Goal: Find specific page/section: Find specific page/section

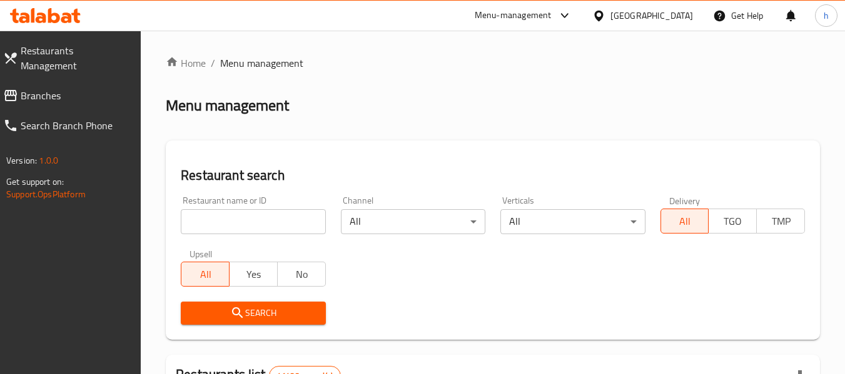
click at [89, 88] on span "Branches" at bounding box center [76, 95] width 111 height 15
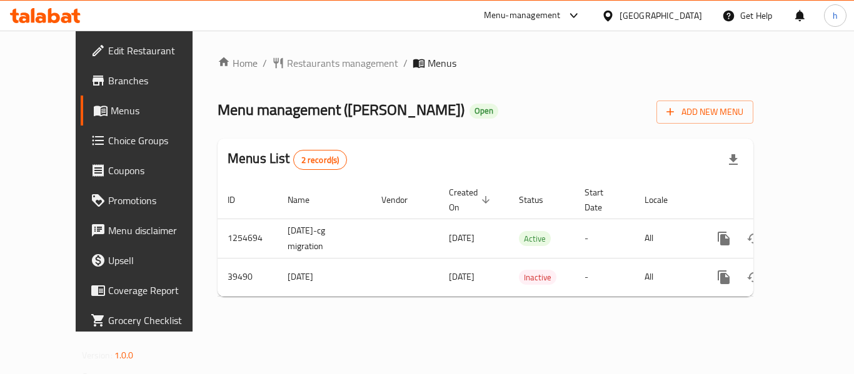
click at [561, 13] on div "Menu-management" at bounding box center [522, 15] width 77 height 15
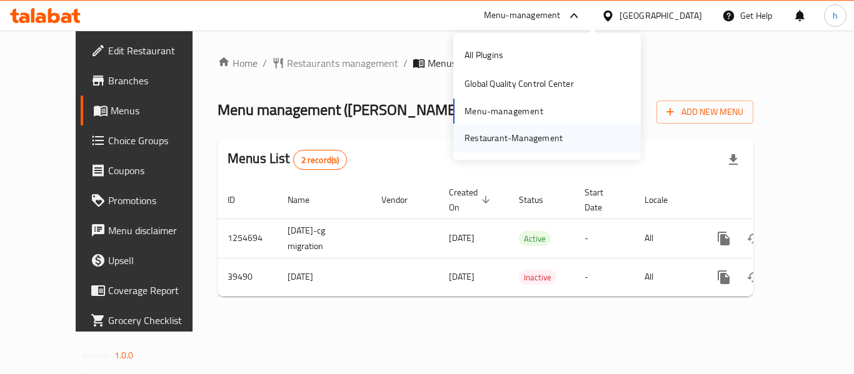
click at [532, 144] on div "Restaurant-Management" at bounding box center [513, 138] width 98 height 14
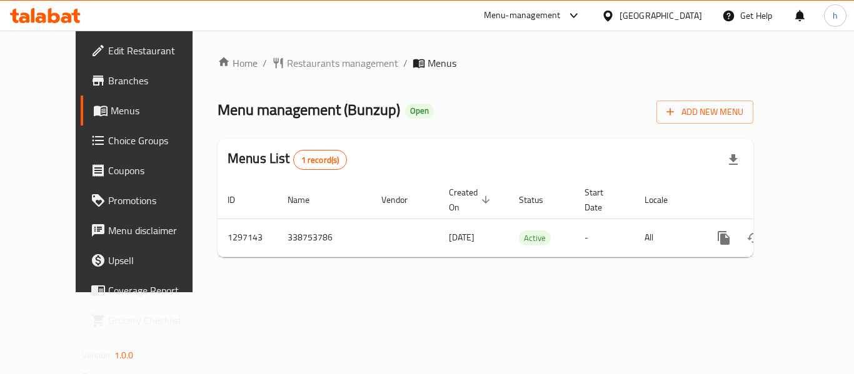
click at [111, 104] on span "Menus" at bounding box center [160, 110] width 98 height 15
click at [513, 14] on div "Menu-management" at bounding box center [522, 15] width 77 height 15
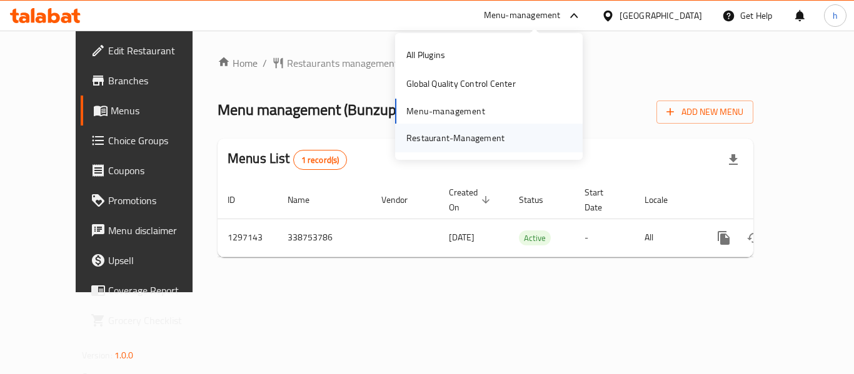
click at [460, 131] on div "Restaurant-Management" at bounding box center [455, 138] width 98 height 14
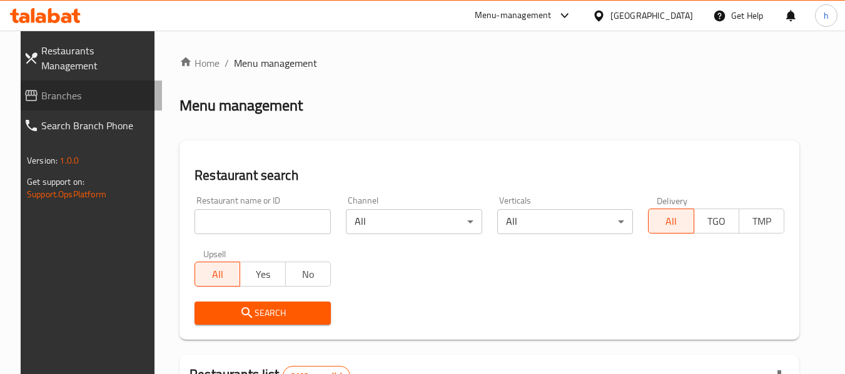
click at [46, 88] on span "Branches" at bounding box center [96, 95] width 111 height 15
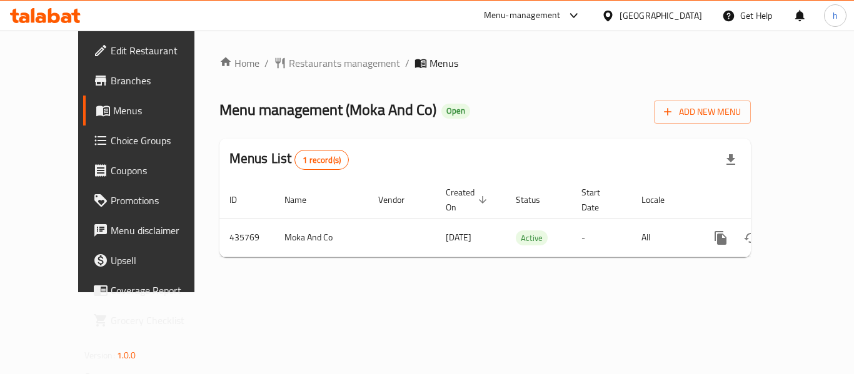
click at [113, 113] on span "Menus" at bounding box center [162, 110] width 98 height 15
click at [113, 115] on span "Menus" at bounding box center [162, 110] width 98 height 15
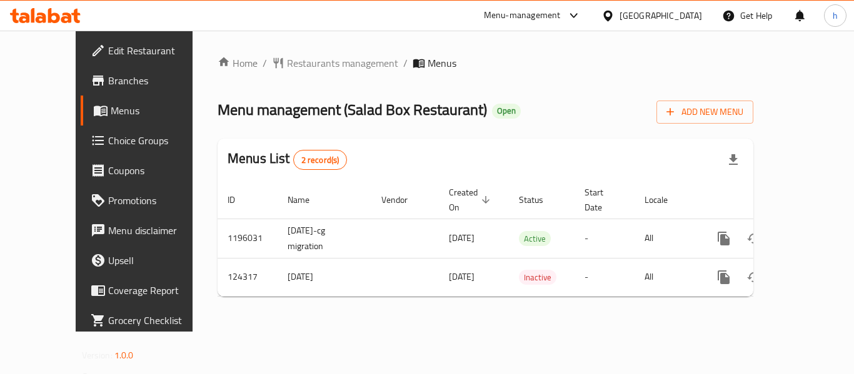
click at [514, 8] on div "Menu-management" at bounding box center [533, 16] width 118 height 30
click at [513, 21] on div "Menu-management" at bounding box center [522, 15] width 77 height 15
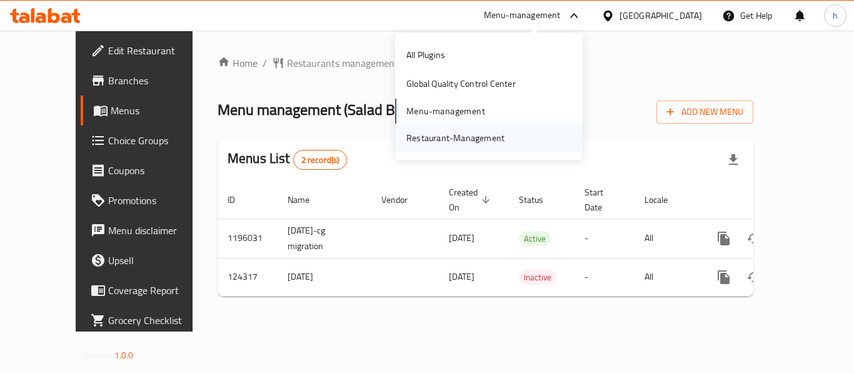
click at [466, 140] on div "Restaurant-Management" at bounding box center [455, 138] width 98 height 14
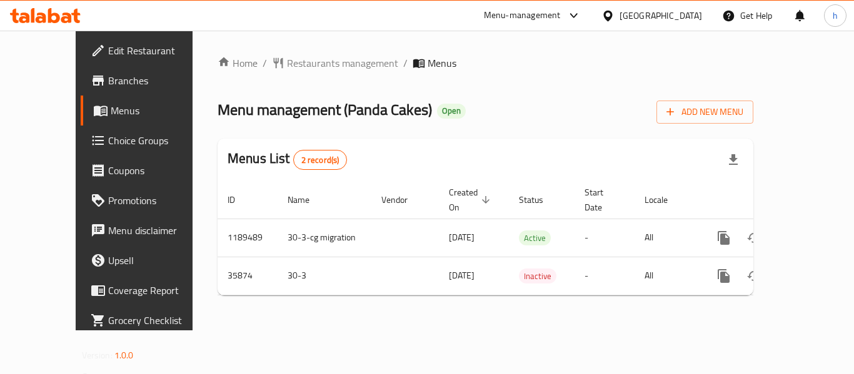
click at [561, 16] on div "Menu-management" at bounding box center [522, 15] width 77 height 15
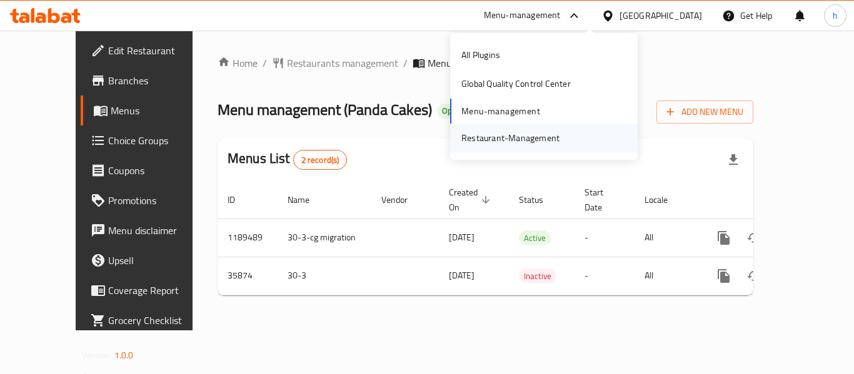
click at [537, 140] on div "Restaurant-Management" at bounding box center [510, 138] width 98 height 14
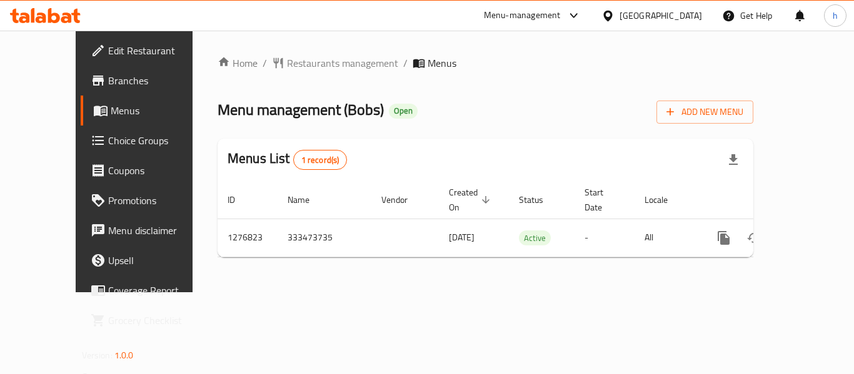
click at [561, 19] on div "Menu-management" at bounding box center [522, 15] width 77 height 15
click at [511, 136] on div "Restaurant-Management" at bounding box center [510, 138] width 98 height 14
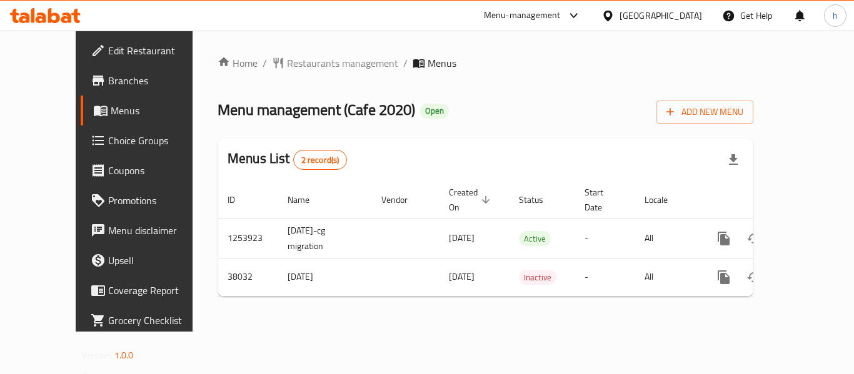
click at [537, 13] on div "Menu-management" at bounding box center [522, 15] width 77 height 15
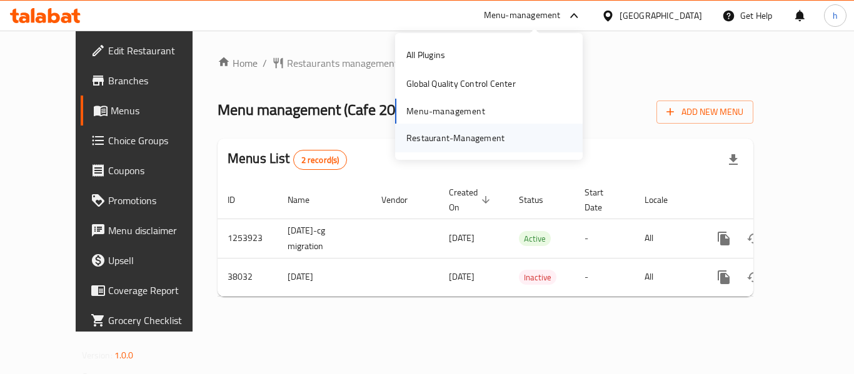
click at [487, 141] on div "Restaurant-Management" at bounding box center [455, 138] width 98 height 14
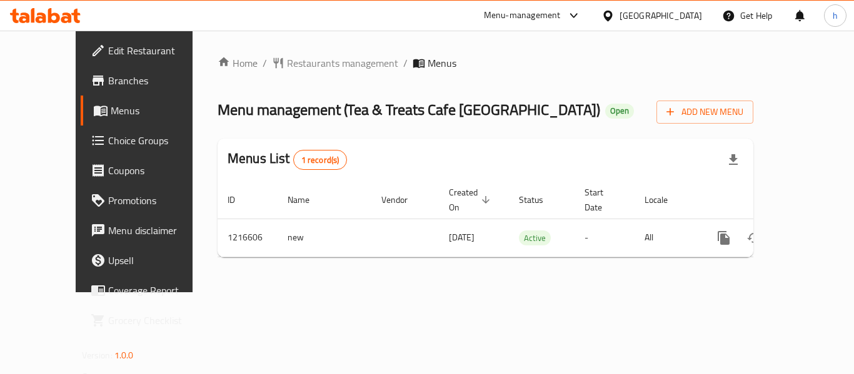
click at [518, 11] on div "Menu-management" at bounding box center [522, 15] width 77 height 15
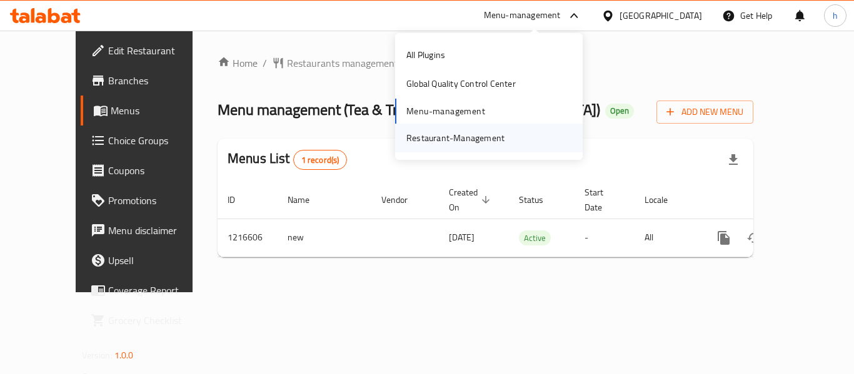
click at [461, 145] on div "Restaurant-Management" at bounding box center [455, 138] width 98 height 14
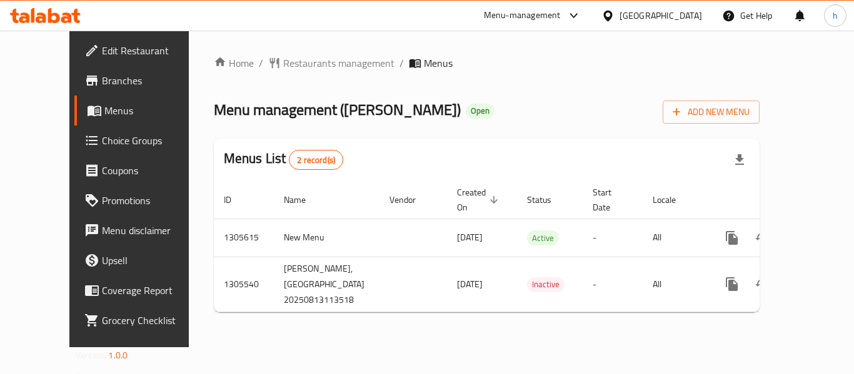
click at [550, 23] on div "Menu-management" at bounding box center [522, 15] width 77 height 15
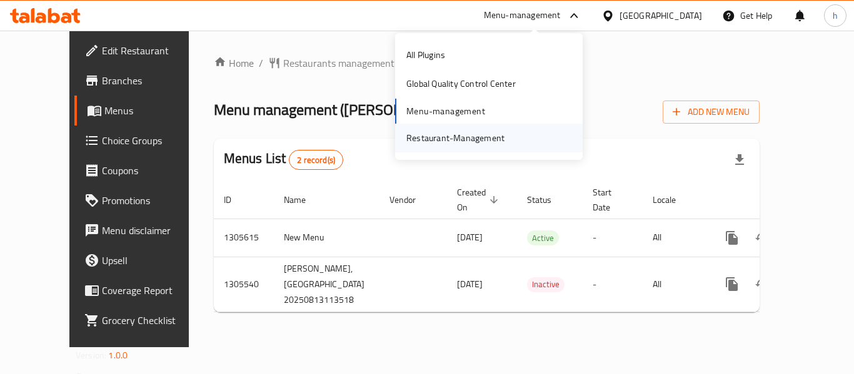
click at [465, 141] on div "Restaurant-Management" at bounding box center [455, 138] width 98 height 14
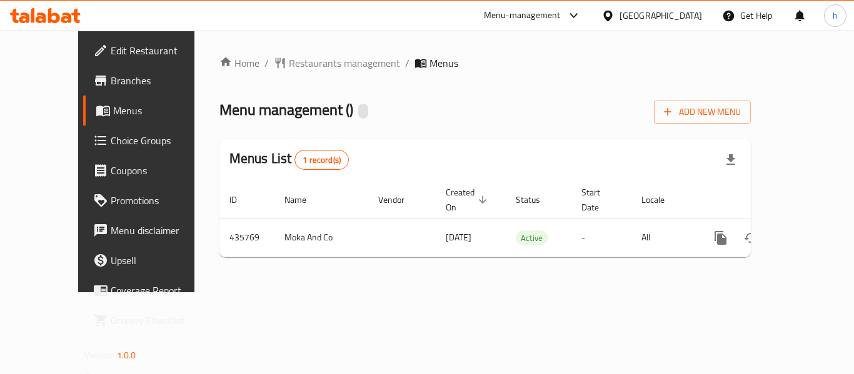
click at [561, 18] on div "Menu-management" at bounding box center [522, 15] width 77 height 15
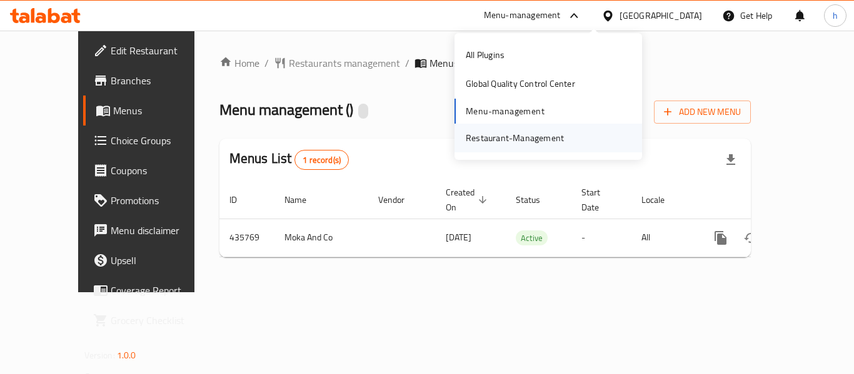
click at [504, 136] on div "Restaurant-Management" at bounding box center [515, 138] width 98 height 14
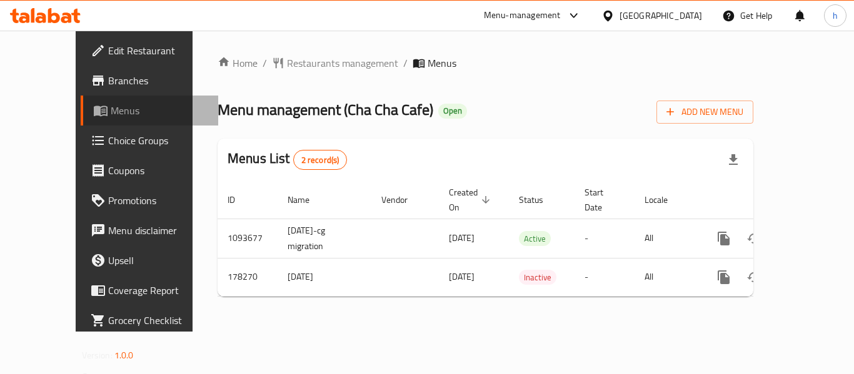
click at [111, 113] on span "Menus" at bounding box center [160, 110] width 98 height 15
click at [561, 14] on div "Menu-management" at bounding box center [522, 15] width 77 height 15
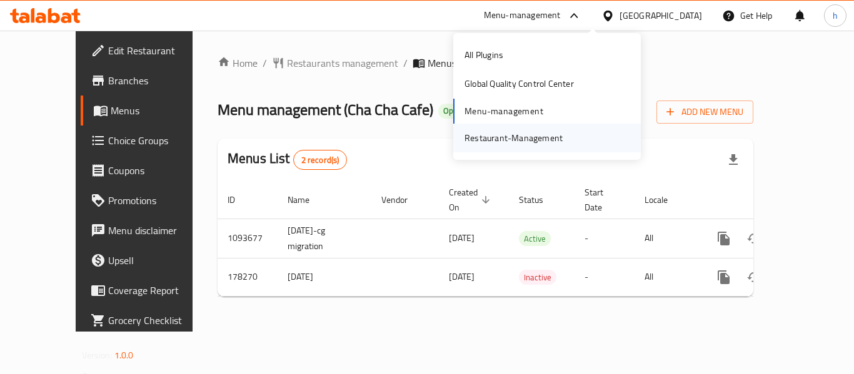
click at [550, 139] on div "Restaurant-Management" at bounding box center [513, 138] width 98 height 14
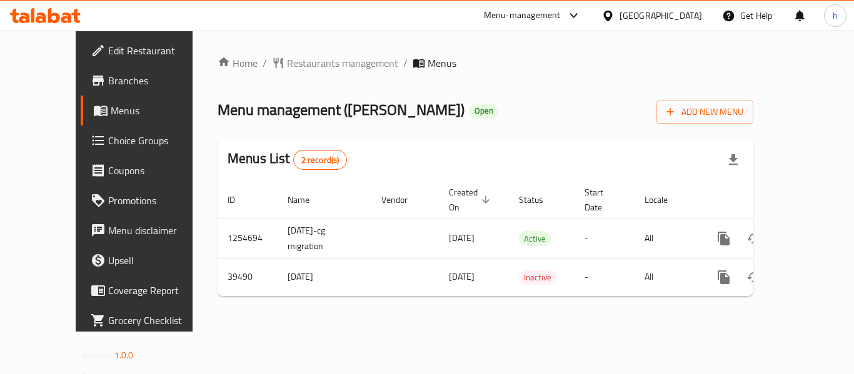
click at [81, 120] on link "Menus" at bounding box center [150, 111] width 138 height 30
click at [561, 11] on div "Menu-management" at bounding box center [522, 15] width 77 height 15
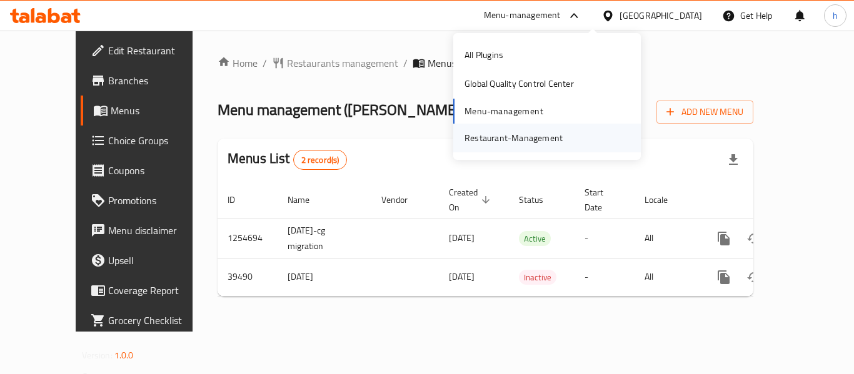
click at [558, 136] on div "Restaurant-Management" at bounding box center [513, 138] width 98 height 14
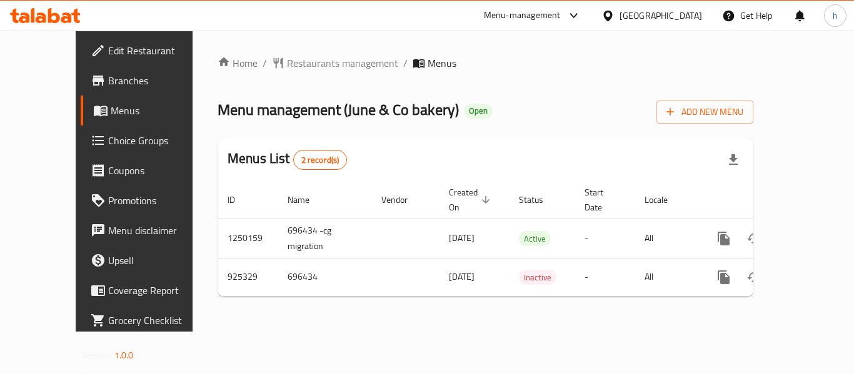
click at [513, 12] on div "Menu-management" at bounding box center [522, 15] width 77 height 15
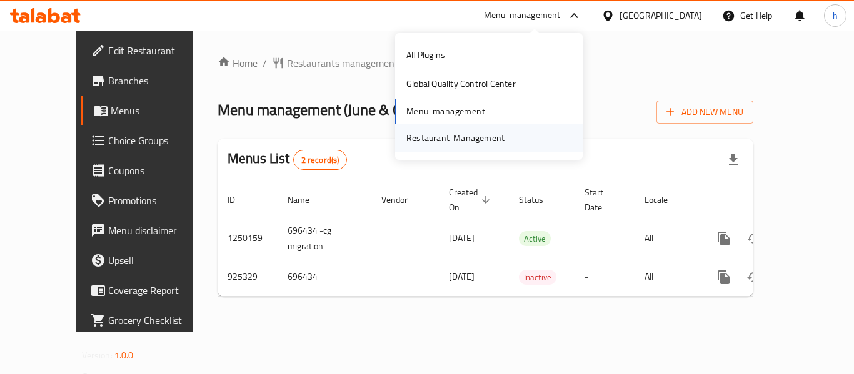
click at [490, 134] on div "Restaurant-Management" at bounding box center [455, 138] width 98 height 14
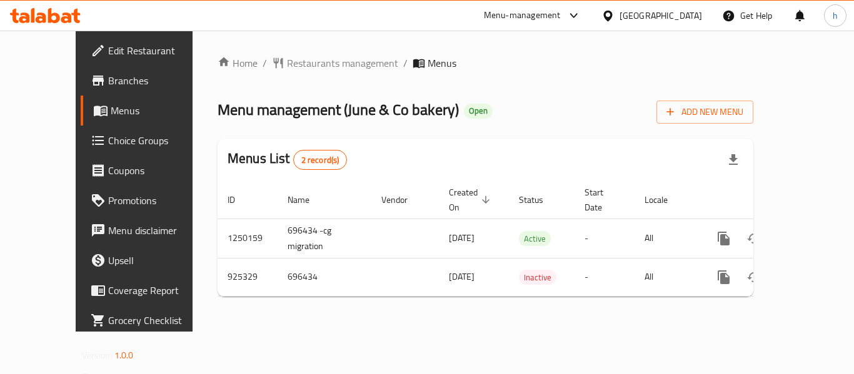
click at [511, 16] on div "Menu-management" at bounding box center [522, 15] width 77 height 15
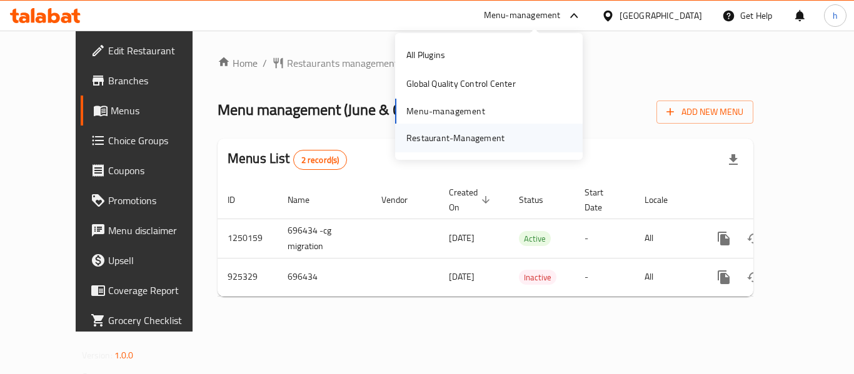
click at [484, 140] on div "Restaurant-Management" at bounding box center [455, 138] width 98 height 14
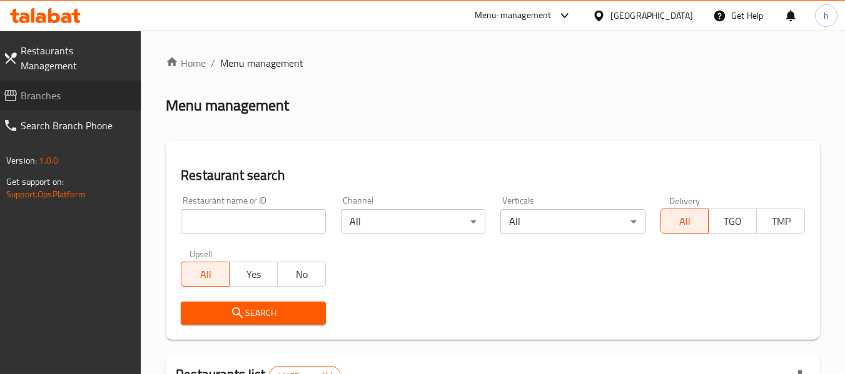
click at [83, 88] on span "Branches" at bounding box center [76, 95] width 111 height 15
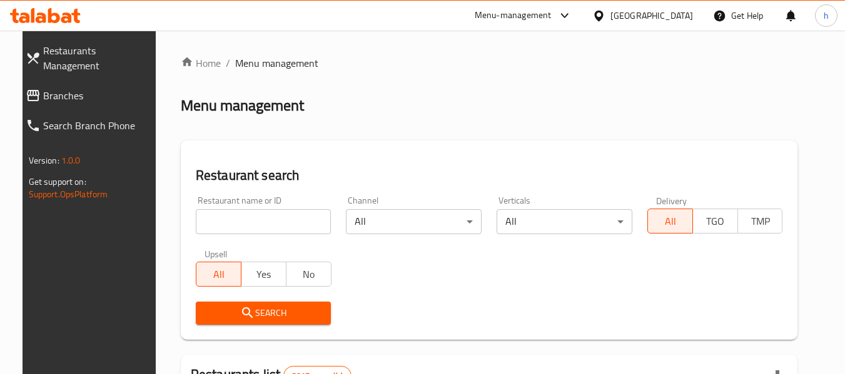
click at [66, 88] on span "Branches" at bounding box center [98, 95] width 111 height 15
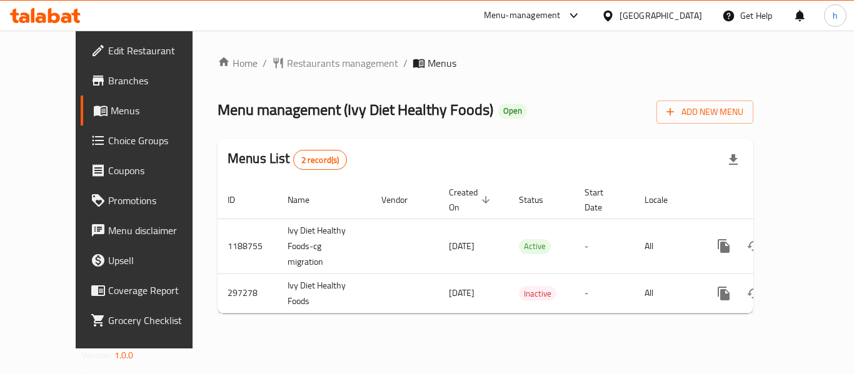
click at [561, 12] on div "Menu-management" at bounding box center [522, 15] width 77 height 15
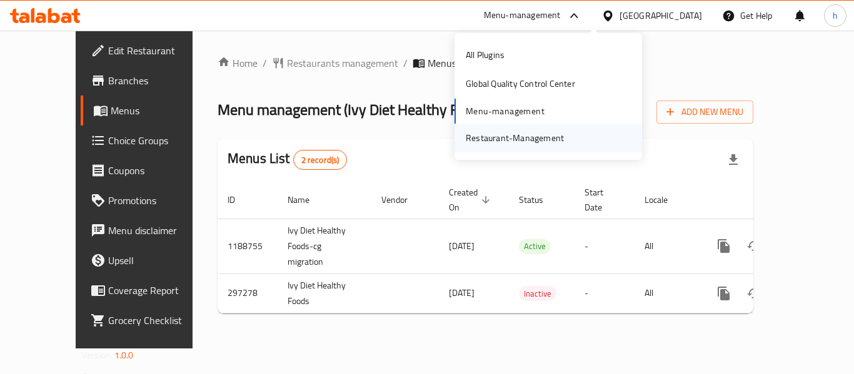
click at [568, 139] on div "Restaurant-Management" at bounding box center [515, 138] width 118 height 29
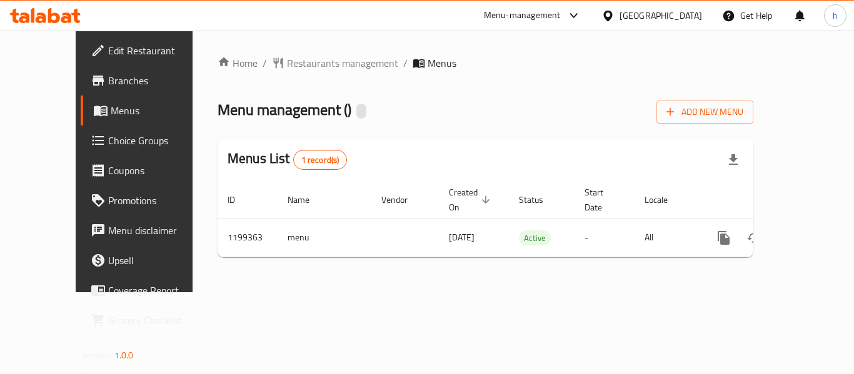
click at [554, 19] on div "Menu-management" at bounding box center [522, 15] width 77 height 15
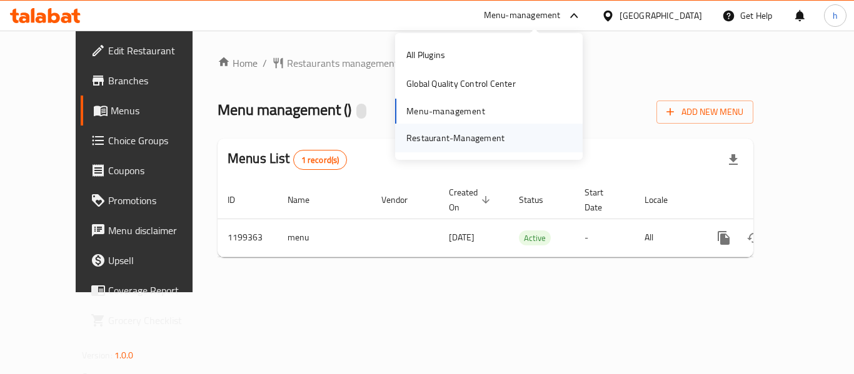
click at [456, 143] on div "Restaurant-Management" at bounding box center [455, 138] width 98 height 14
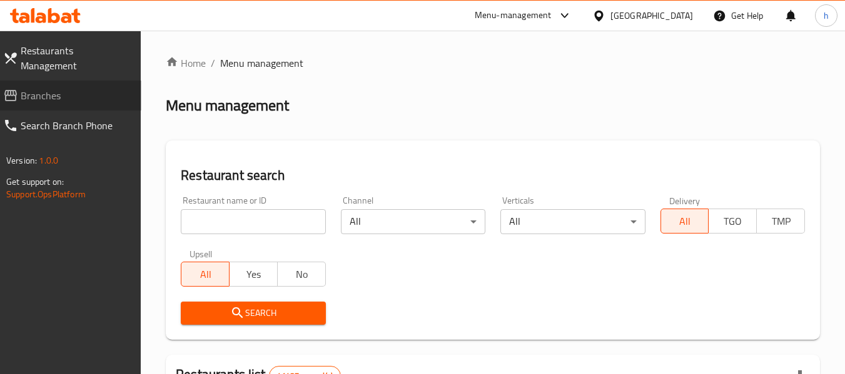
click at [93, 88] on span "Branches" at bounding box center [76, 95] width 111 height 15
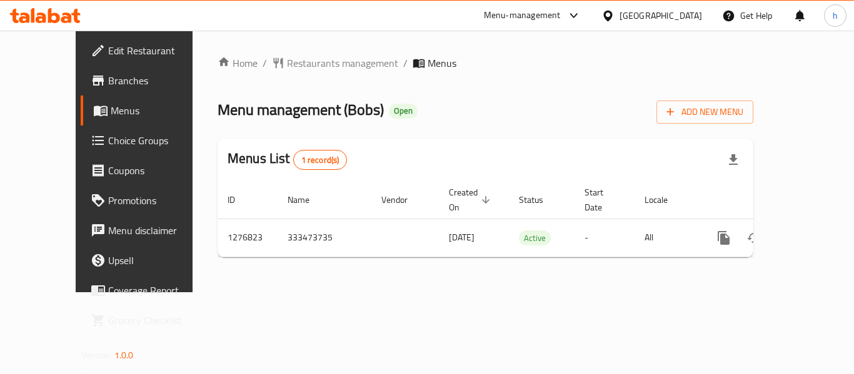
click at [561, 14] on div "Menu-management" at bounding box center [522, 15] width 77 height 15
click at [516, 133] on div "Restaurant-Management" at bounding box center [510, 138] width 98 height 14
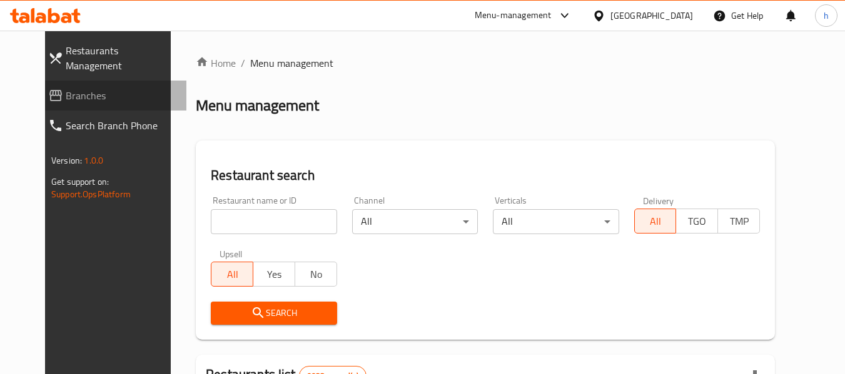
click at [66, 88] on span "Branches" at bounding box center [121, 95] width 111 height 15
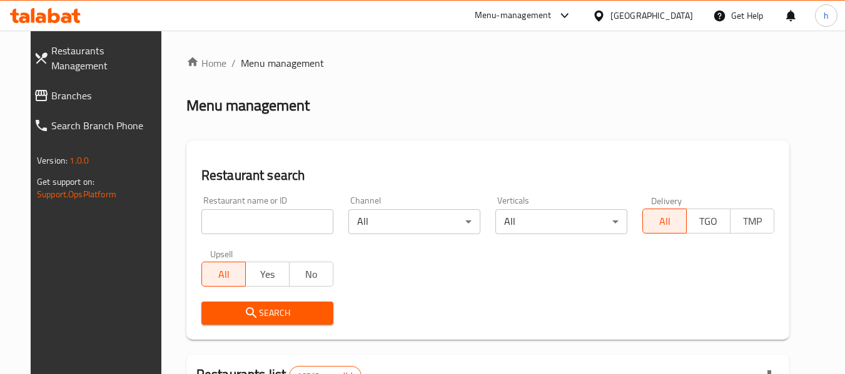
click at [29, 81] on link "Branches" at bounding box center [98, 96] width 148 height 30
